Goal: Transaction & Acquisition: Subscribe to service/newsletter

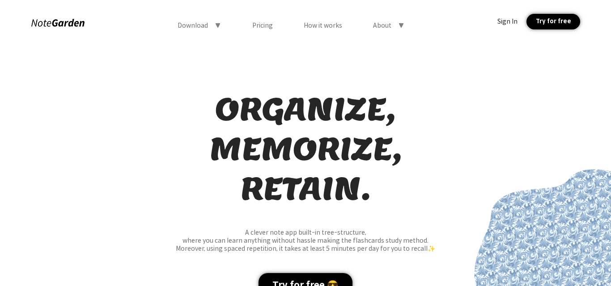
click at [508, 20] on div "Sign In" at bounding box center [507, 21] width 20 height 8
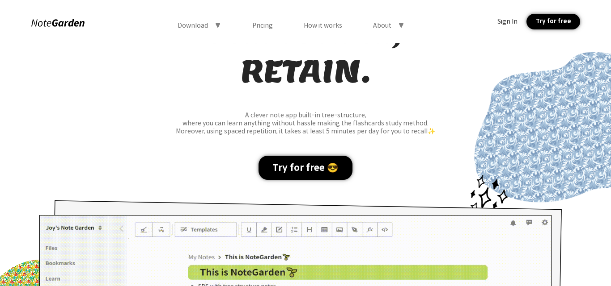
click at [517, 25] on div "Sign In" at bounding box center [507, 21] width 20 height 8
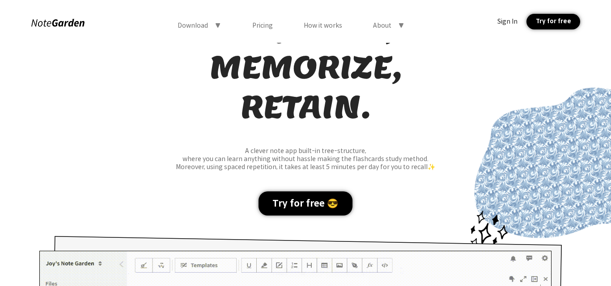
scroll to position [0, 0]
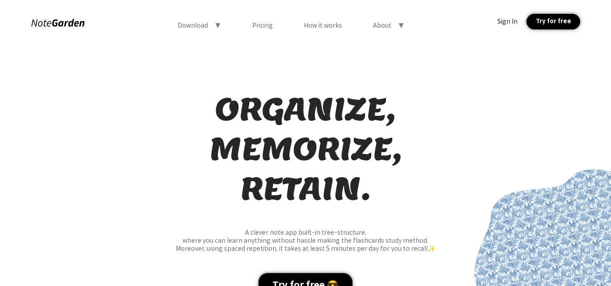
click at [554, 24] on div "Try for free" at bounding box center [553, 22] width 54 height 16
